Goal: Transaction & Acquisition: Register for event/course

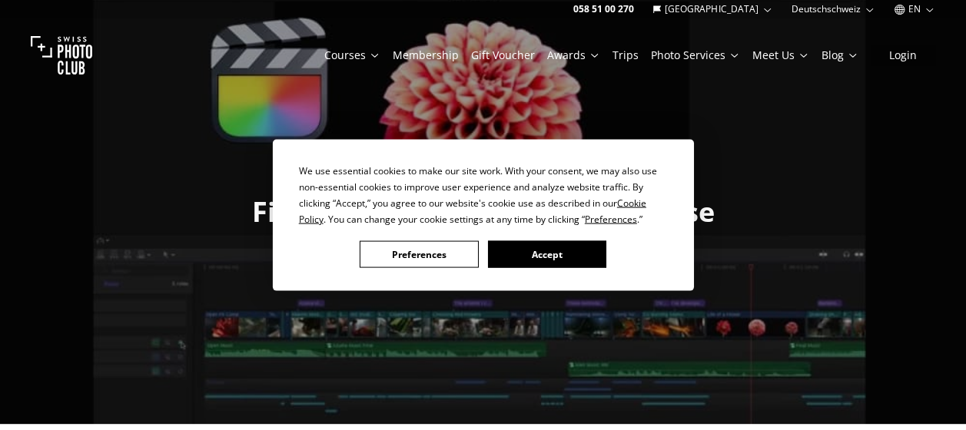
drag, startPoint x: 500, startPoint y: 258, endPoint x: 509, endPoint y: 260, distance: 8.6
click at [501, 258] on button "Accept" at bounding box center [546, 254] width 118 height 27
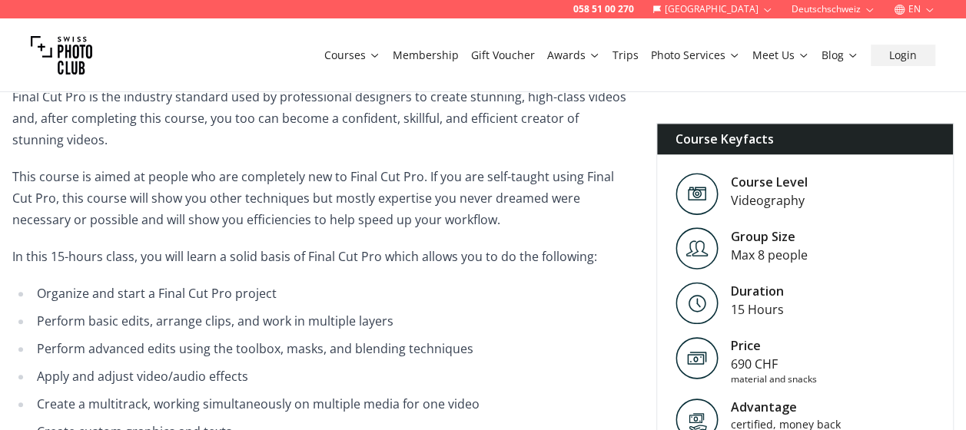
scroll to position [615, 0]
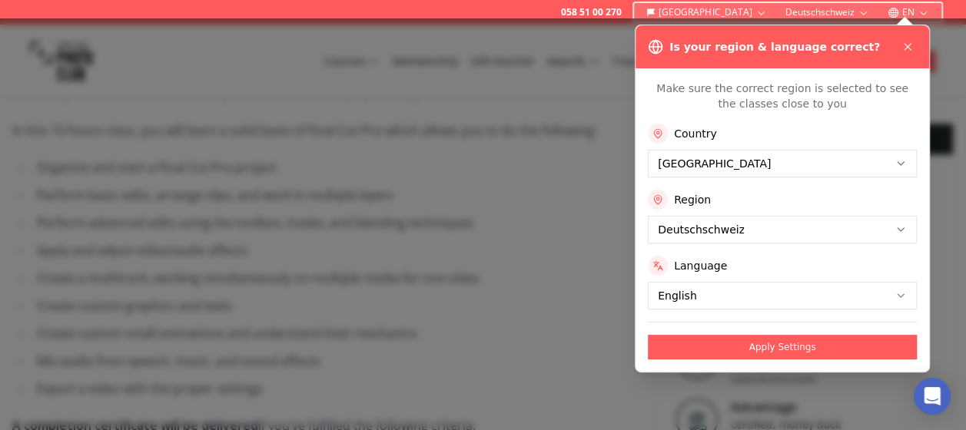
click at [902, 48] on icon at bounding box center [907, 47] width 12 height 12
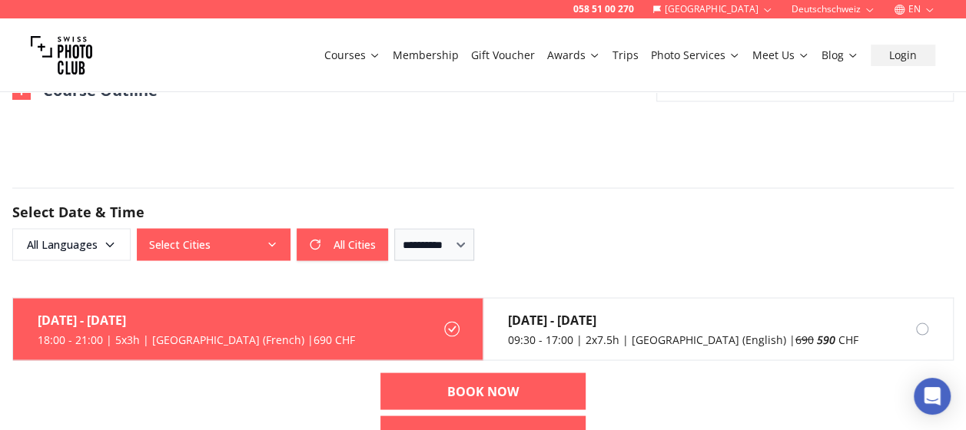
scroll to position [1306, 0]
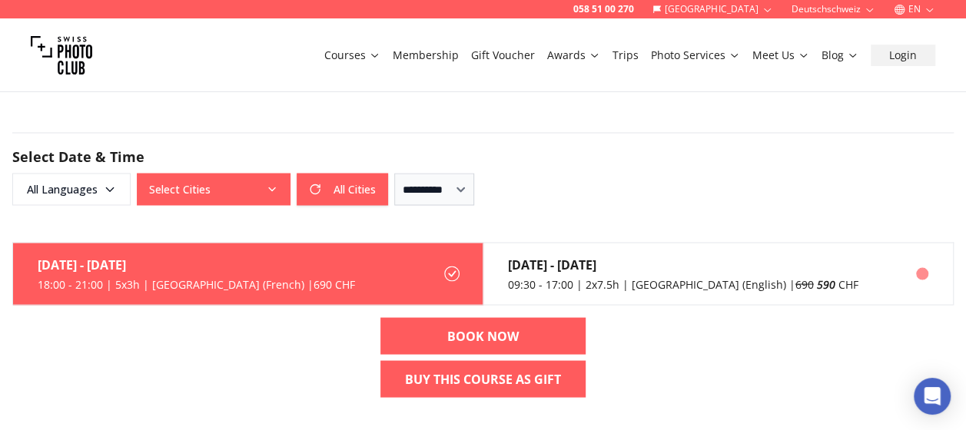
click at [543, 263] on div "[DATE] - [DATE]" at bounding box center [683, 264] width 350 height 18
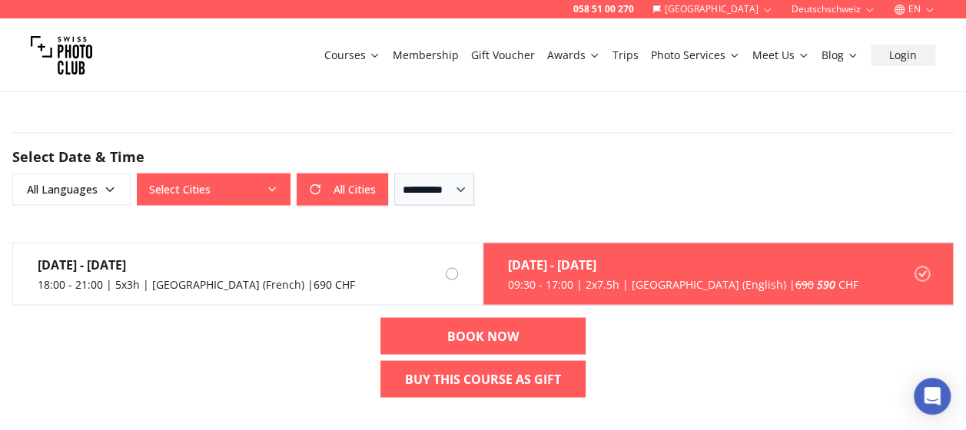
click at [626, 267] on div "[DATE] - [DATE]" at bounding box center [683, 264] width 350 height 18
click at [626, 266] on div "[DATE] - [DATE]" at bounding box center [683, 264] width 350 height 18
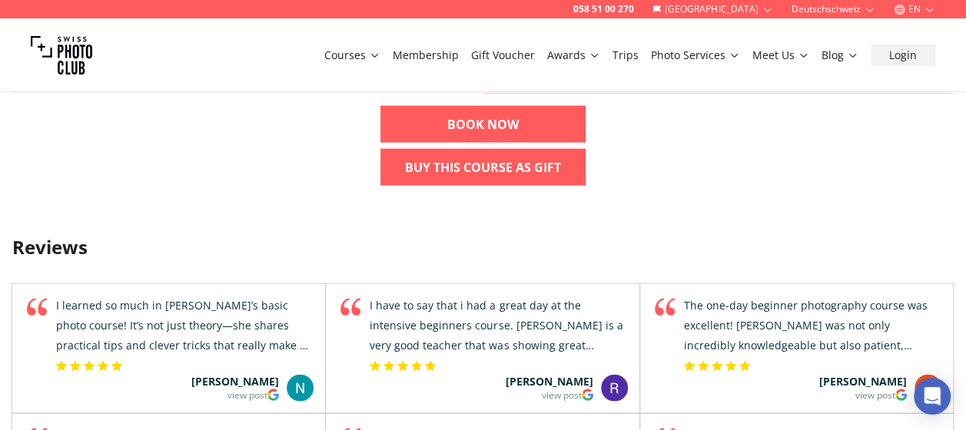
scroll to position [1537, 0]
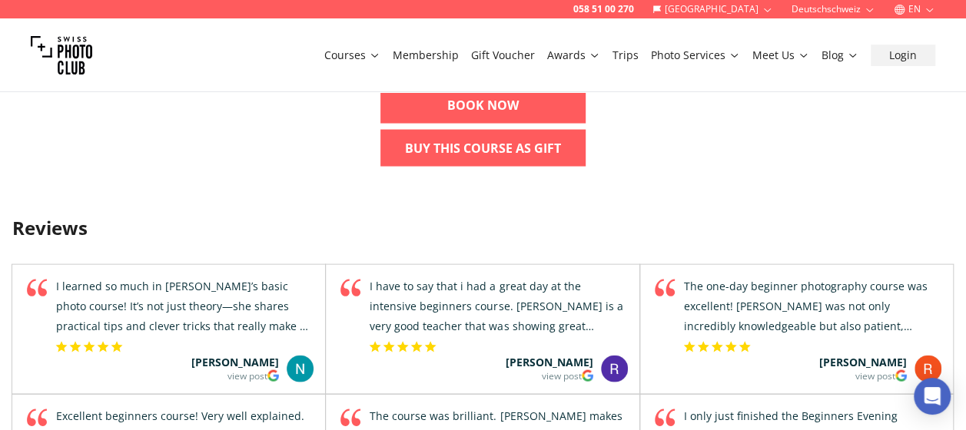
click at [295, 367] on img at bounding box center [300, 369] width 27 height 27
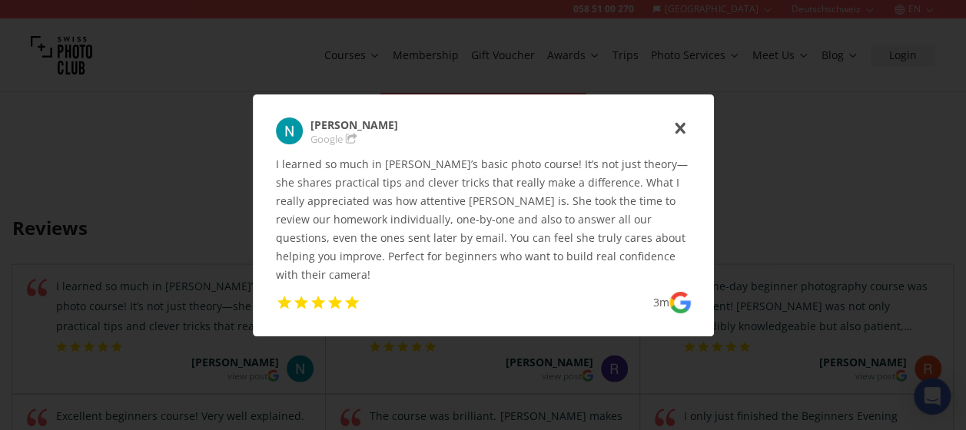
drag, startPoint x: 683, startPoint y: 141, endPoint x: 668, endPoint y: 161, distance: 25.2
click at [683, 134] on use "icon-cross" at bounding box center [680, 128] width 10 height 12
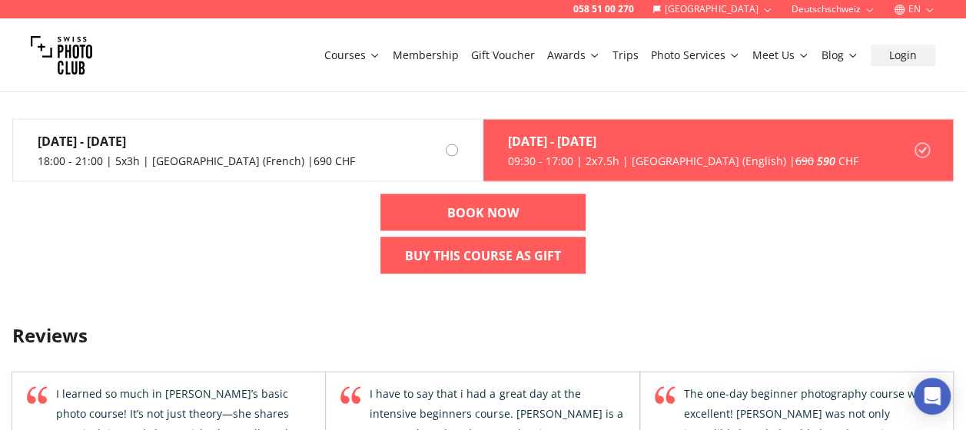
scroll to position [1306, 0]
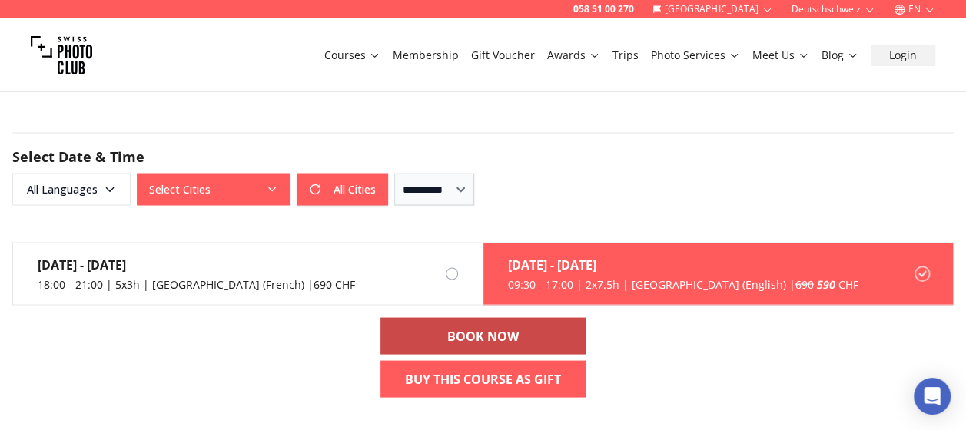
click at [534, 327] on link "BOOK NOW" at bounding box center [482, 335] width 205 height 37
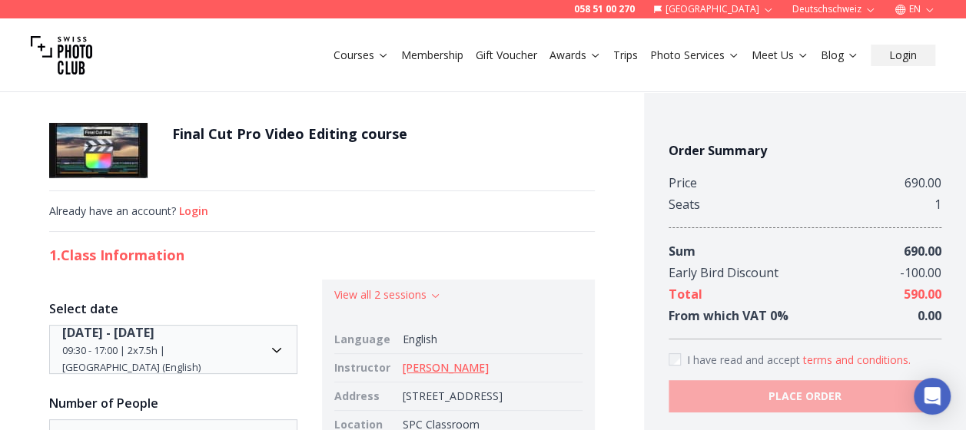
scroll to position [77, 0]
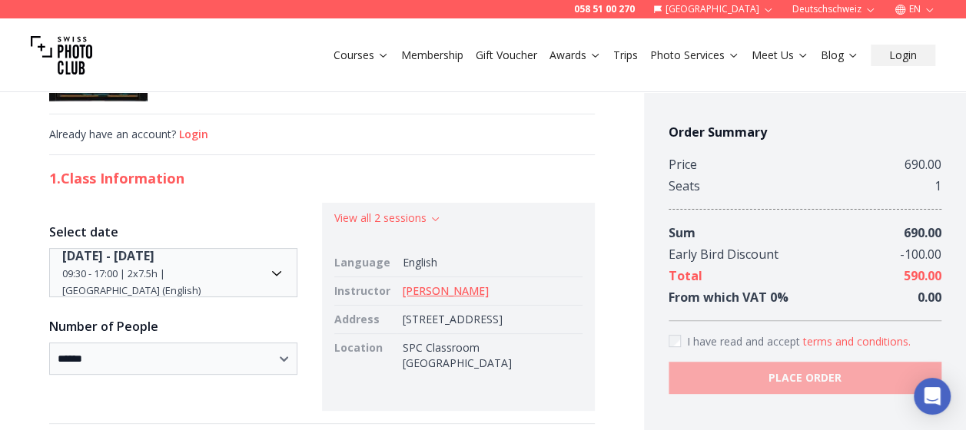
click at [463, 291] on link "[PERSON_NAME]" at bounding box center [446, 291] width 86 height 15
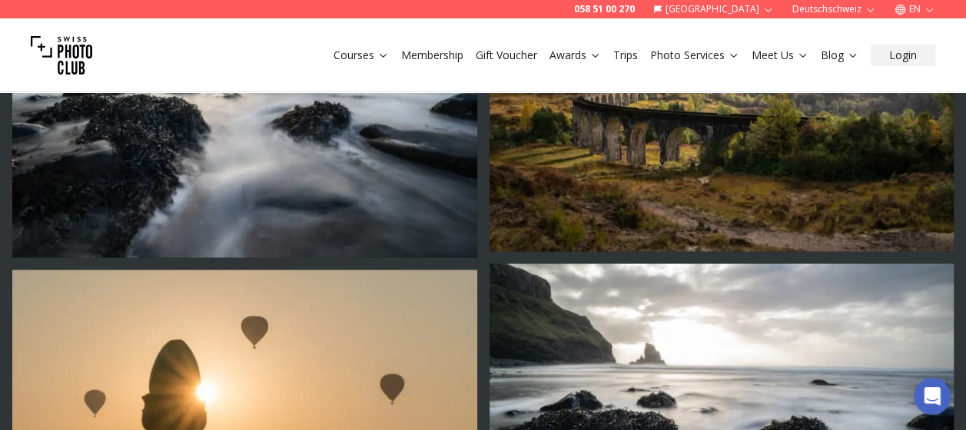
scroll to position [1306, 0]
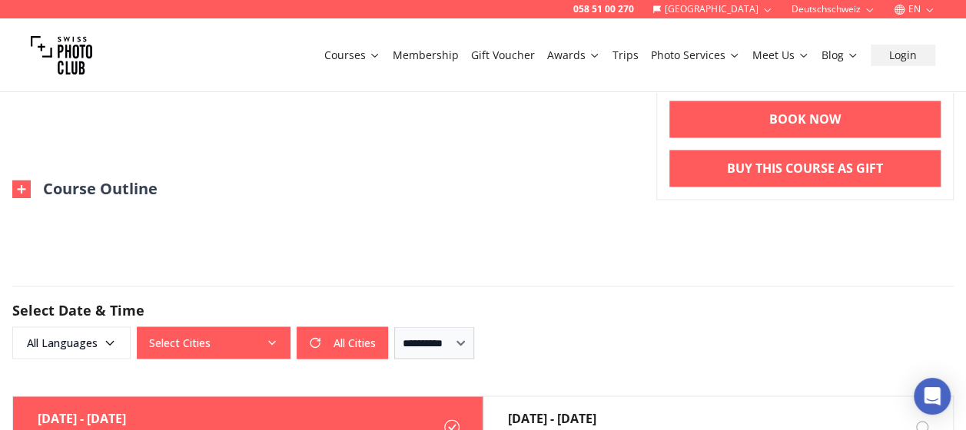
scroll to position [1076, 0]
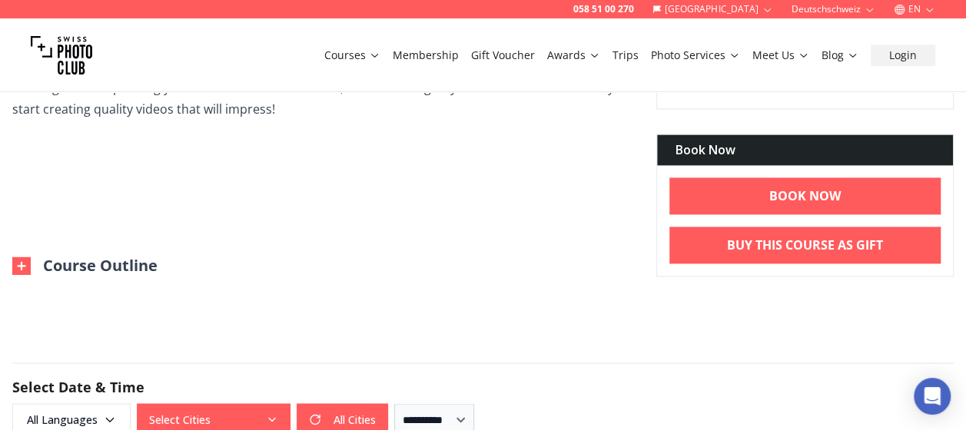
click at [18, 260] on img at bounding box center [21, 266] width 18 height 18
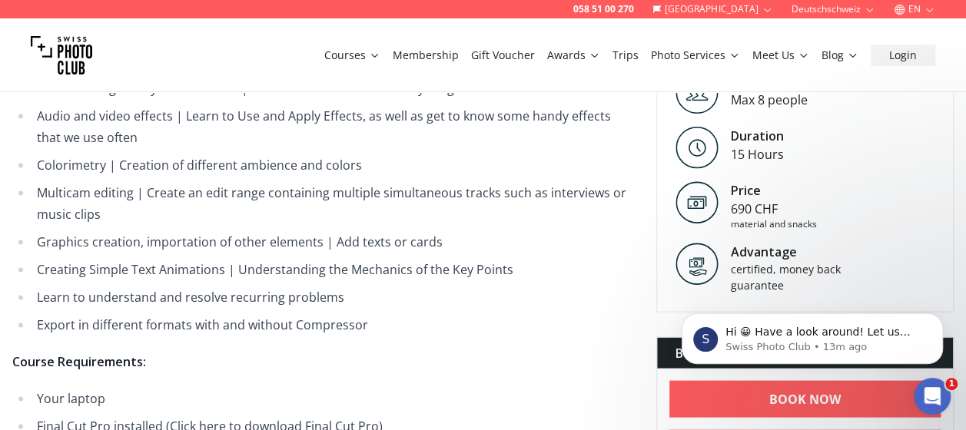
scroll to position [0, 0]
